Goal: Find specific page/section

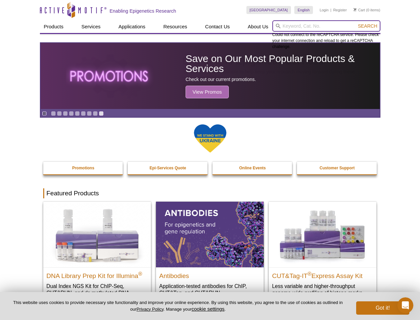
click at [327, 26] on input "search" at bounding box center [327, 25] width 108 height 11
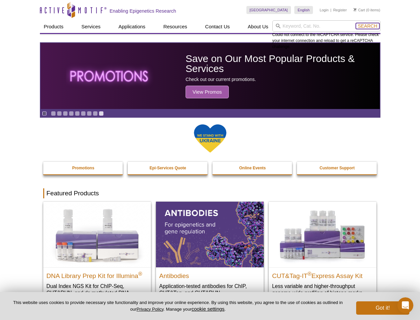
click at [368, 26] on span "Search" at bounding box center [367, 25] width 19 height 5
click at [44, 113] on icon "Pause" at bounding box center [44, 113] width 4 height 4
click at [53, 113] on link "Go to slide 1" at bounding box center [53, 113] width 5 height 5
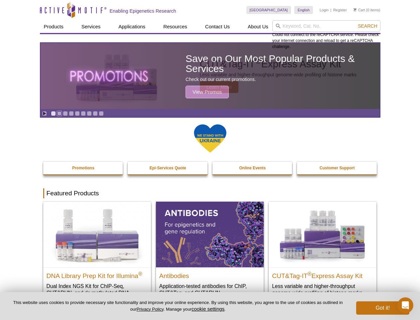
click at [59, 113] on link "Go to slide 2" at bounding box center [59, 113] width 5 height 5
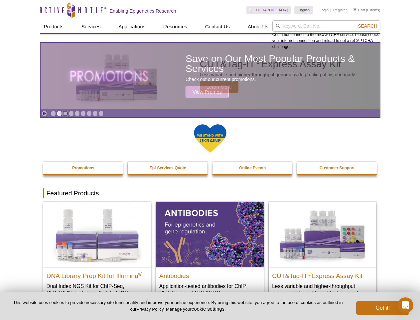
click at [65, 113] on link "Go to slide 3" at bounding box center [65, 113] width 5 height 5
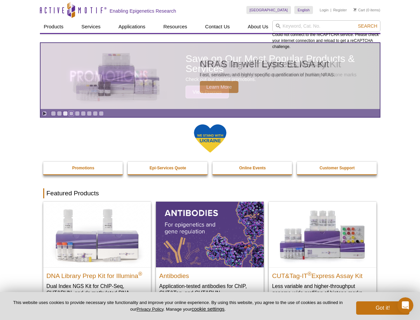
click at [71, 113] on link "Go to slide 4" at bounding box center [71, 113] width 5 height 5
